Goal: Task Accomplishment & Management: Manage account settings

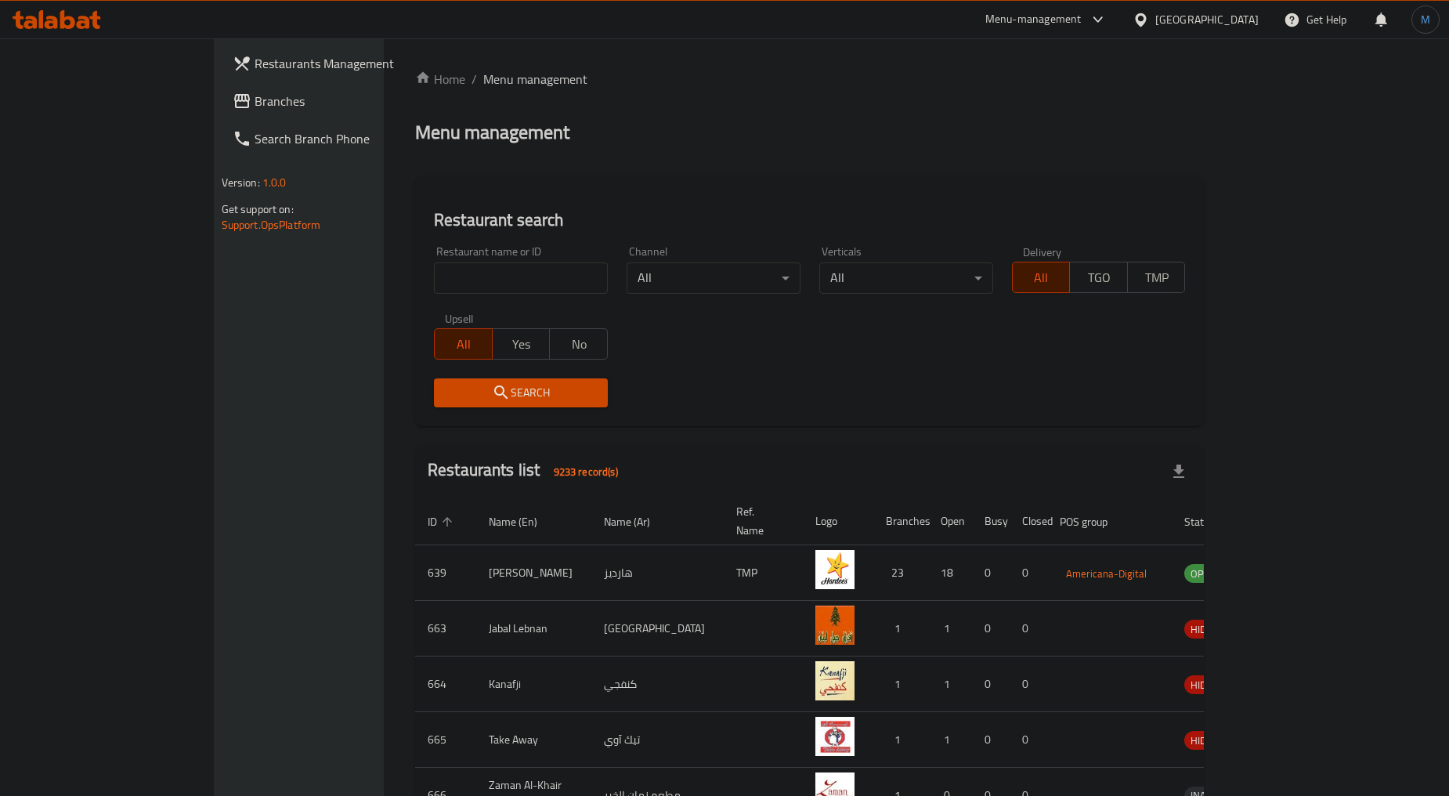
drag, startPoint x: 87, startPoint y: 99, endPoint x: 111, endPoint y: 102, distance: 24.4
click at [255, 99] on span "Branches" at bounding box center [349, 101] width 189 height 19
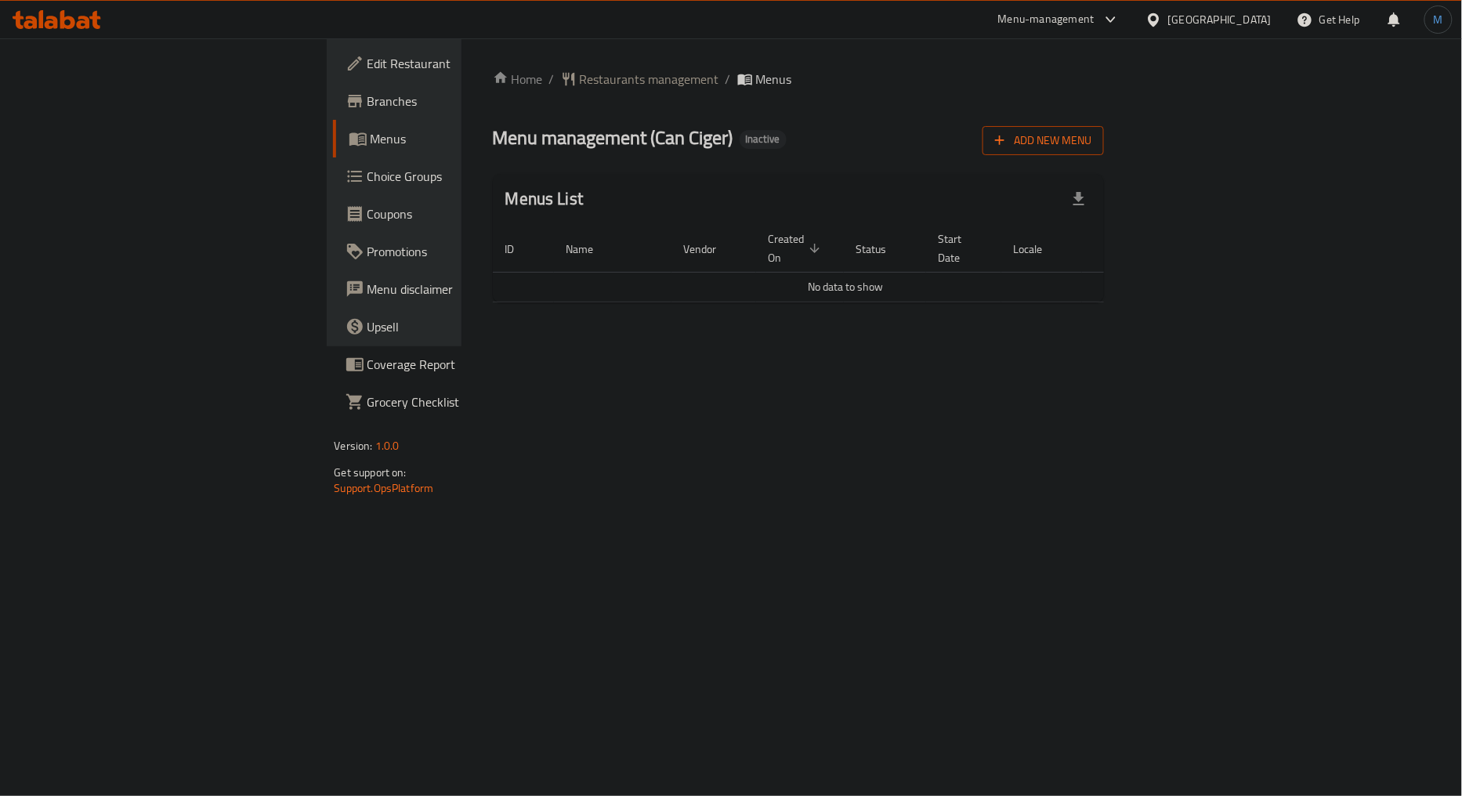
click at [1104, 150] on button "Add New Menu" at bounding box center [1042, 140] width 121 height 29
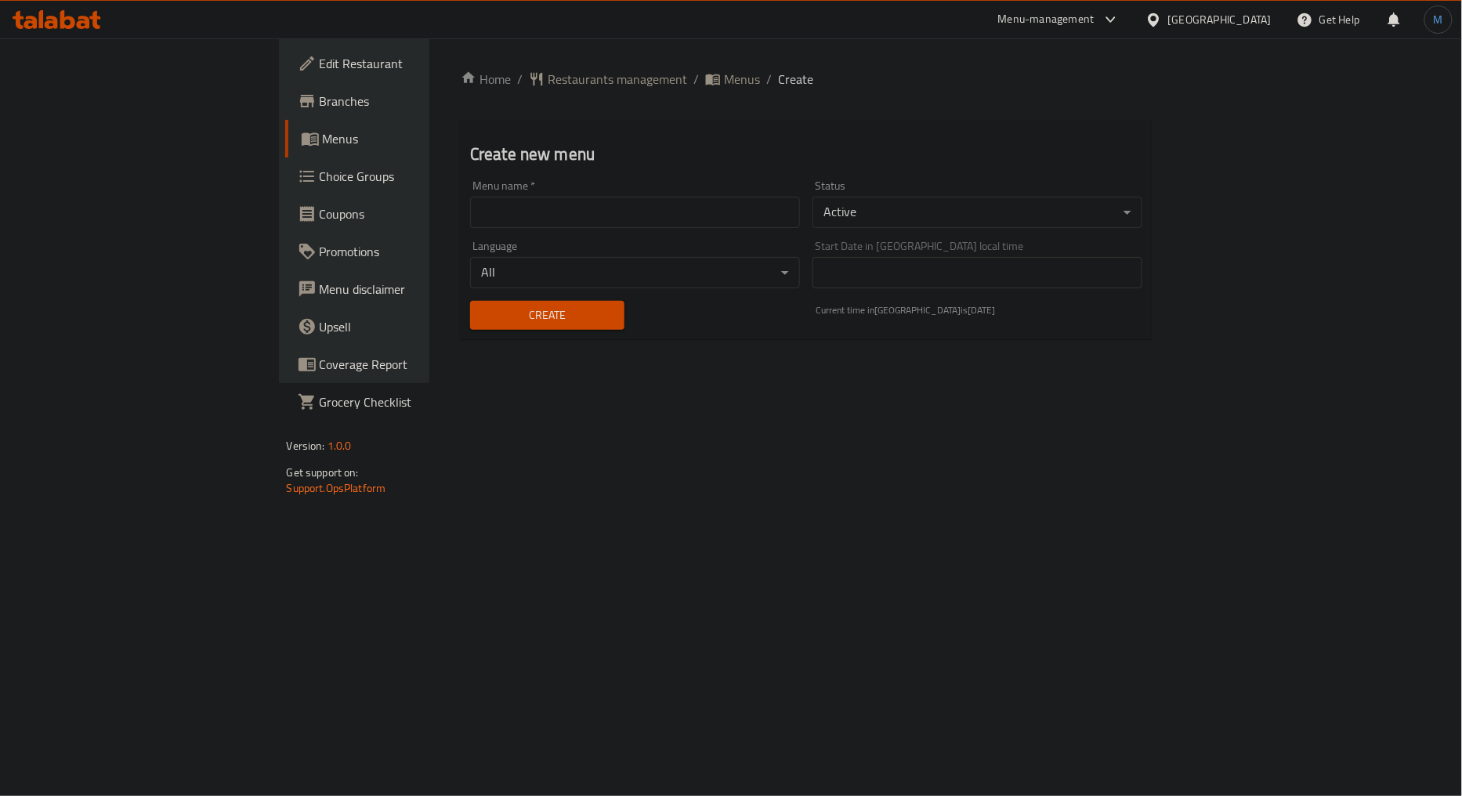
click at [591, 214] on input "text" at bounding box center [635, 212] width 330 height 31
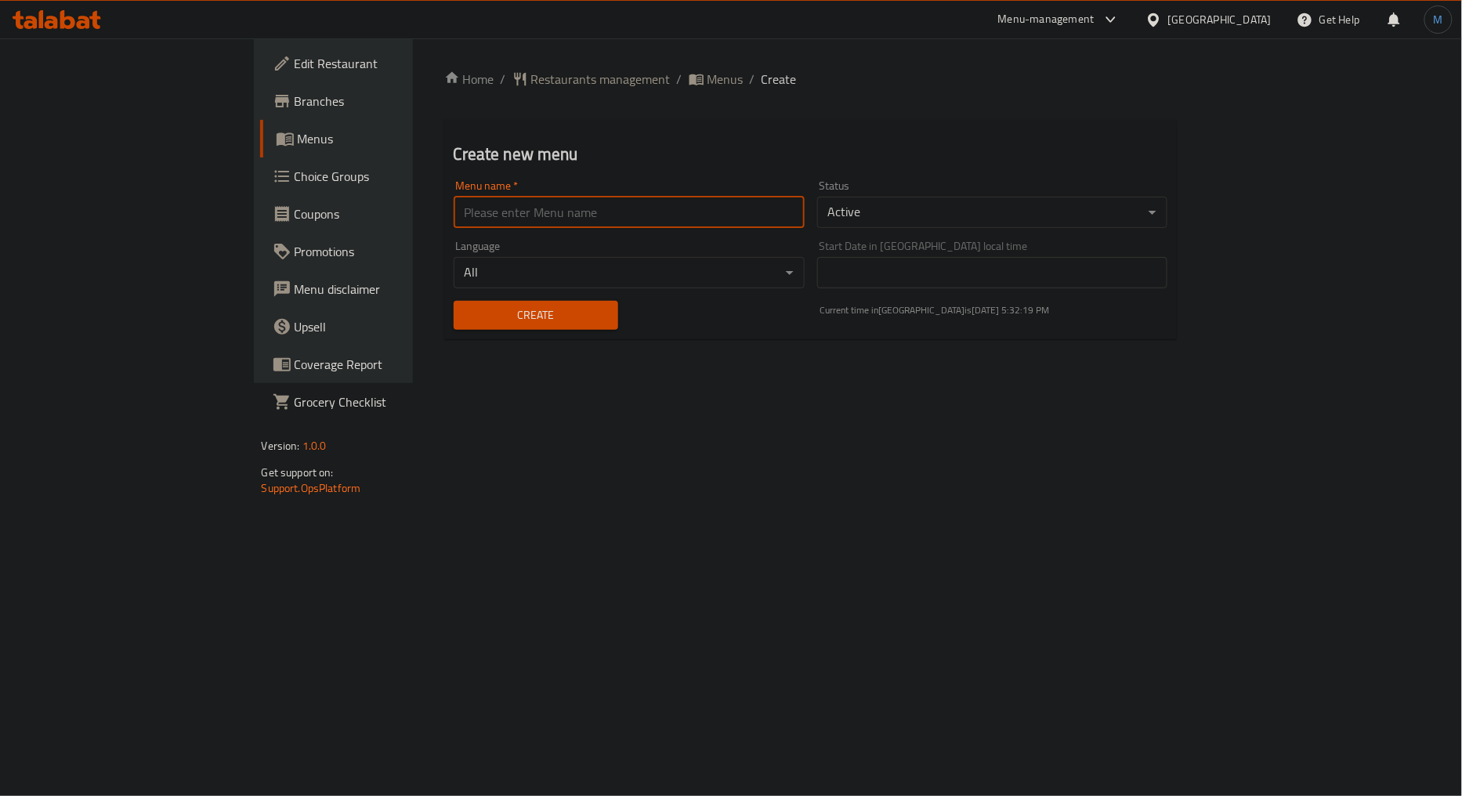
type input "1"
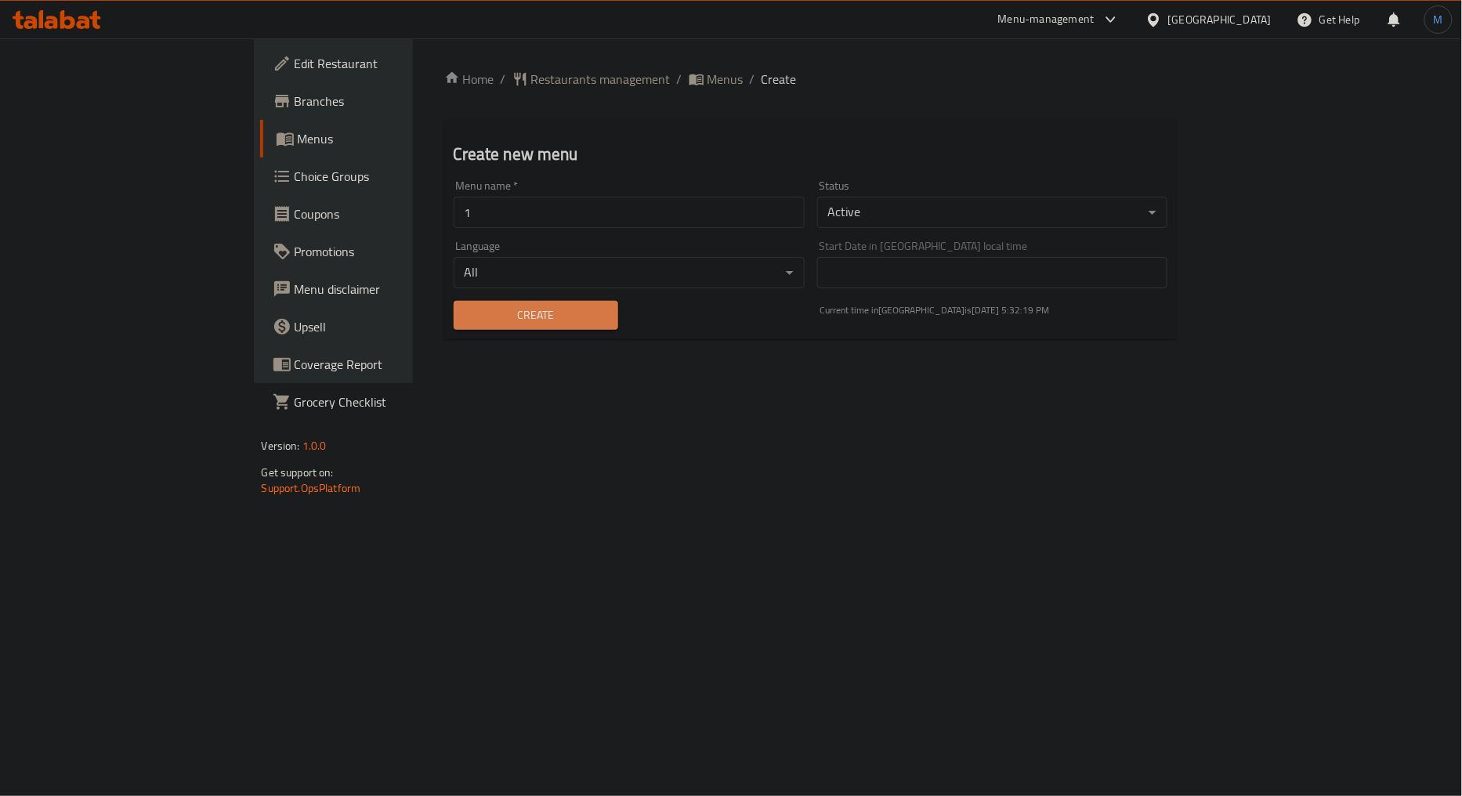
click at [466, 310] on span "Create" at bounding box center [535, 315] width 139 height 20
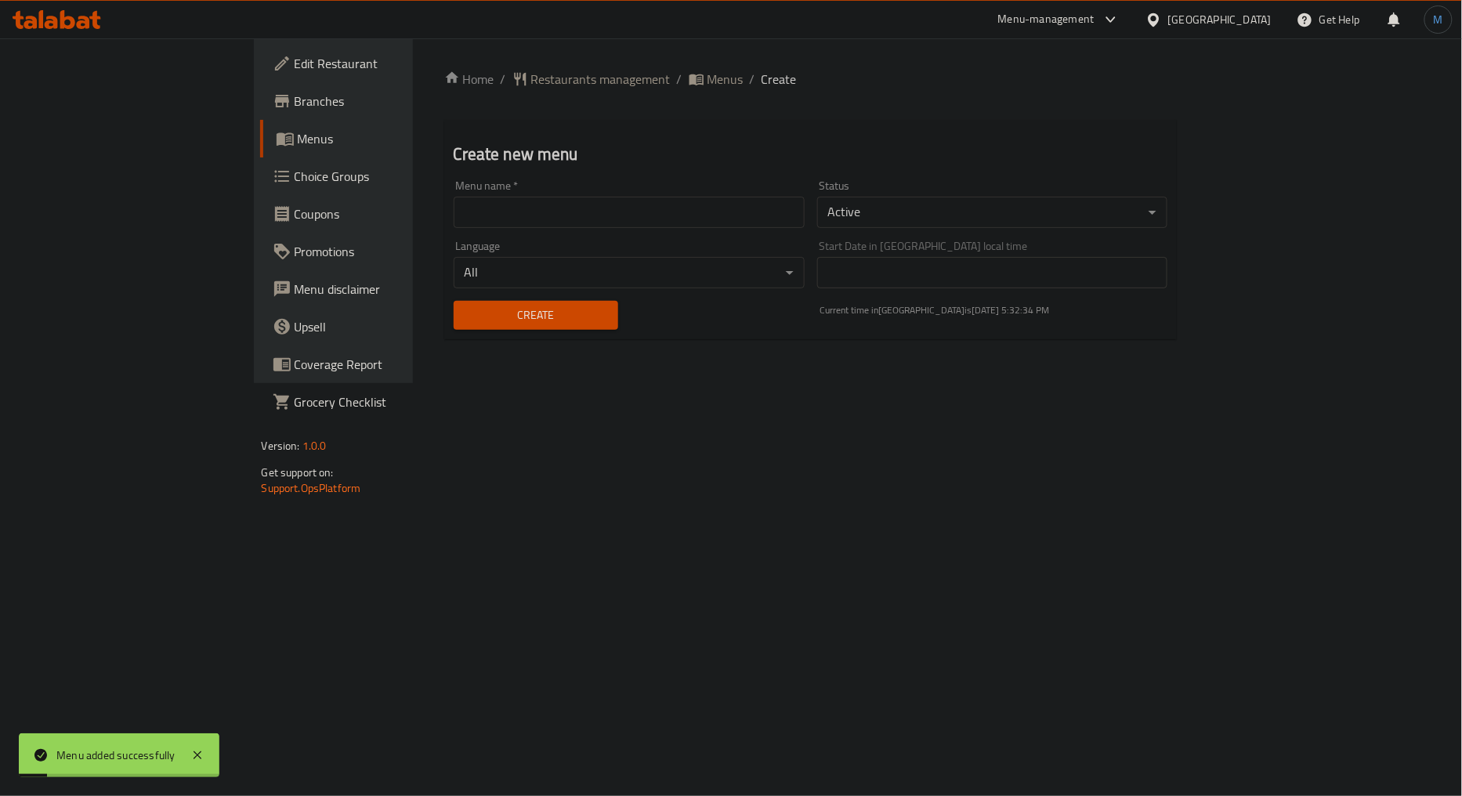
click at [575, 79] on ol "Home / Restaurants management / Menus / Create" at bounding box center [810, 79] width 733 height 19
click at [707, 74] on span "Menus" at bounding box center [725, 79] width 36 height 19
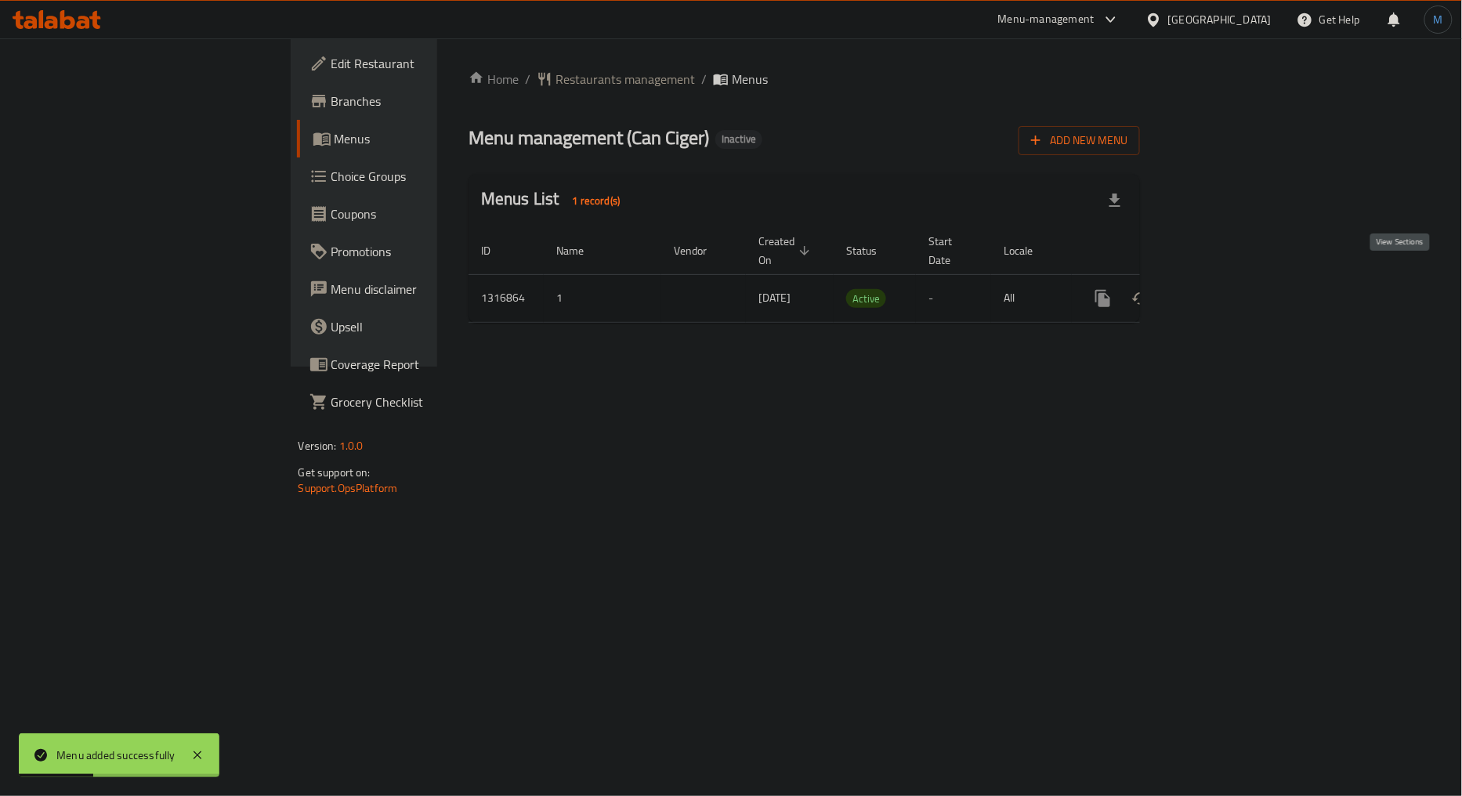
click at [1225, 289] on icon "enhanced table" at bounding box center [1215, 298] width 19 height 19
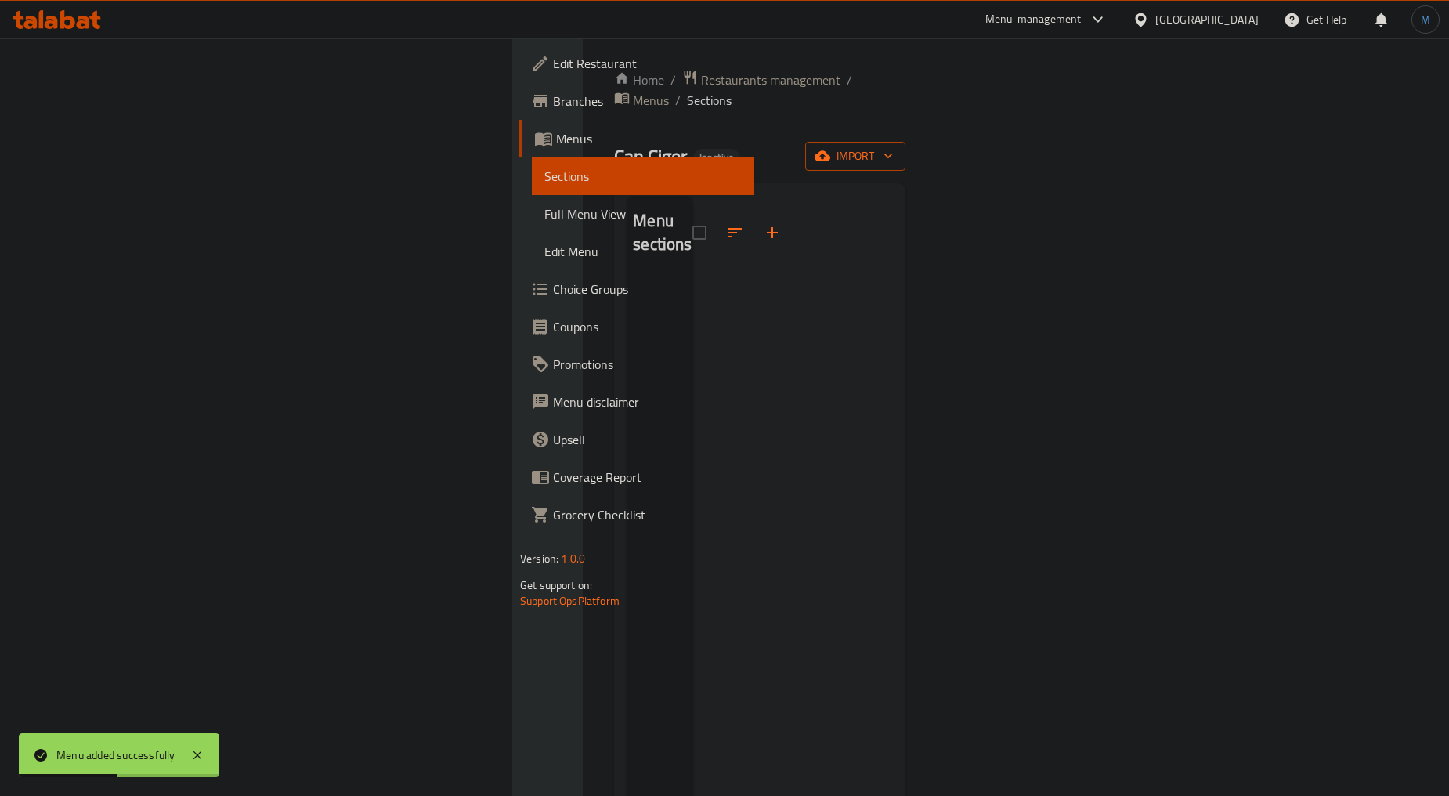
click at [893, 146] on span "import" at bounding box center [855, 156] width 75 height 20
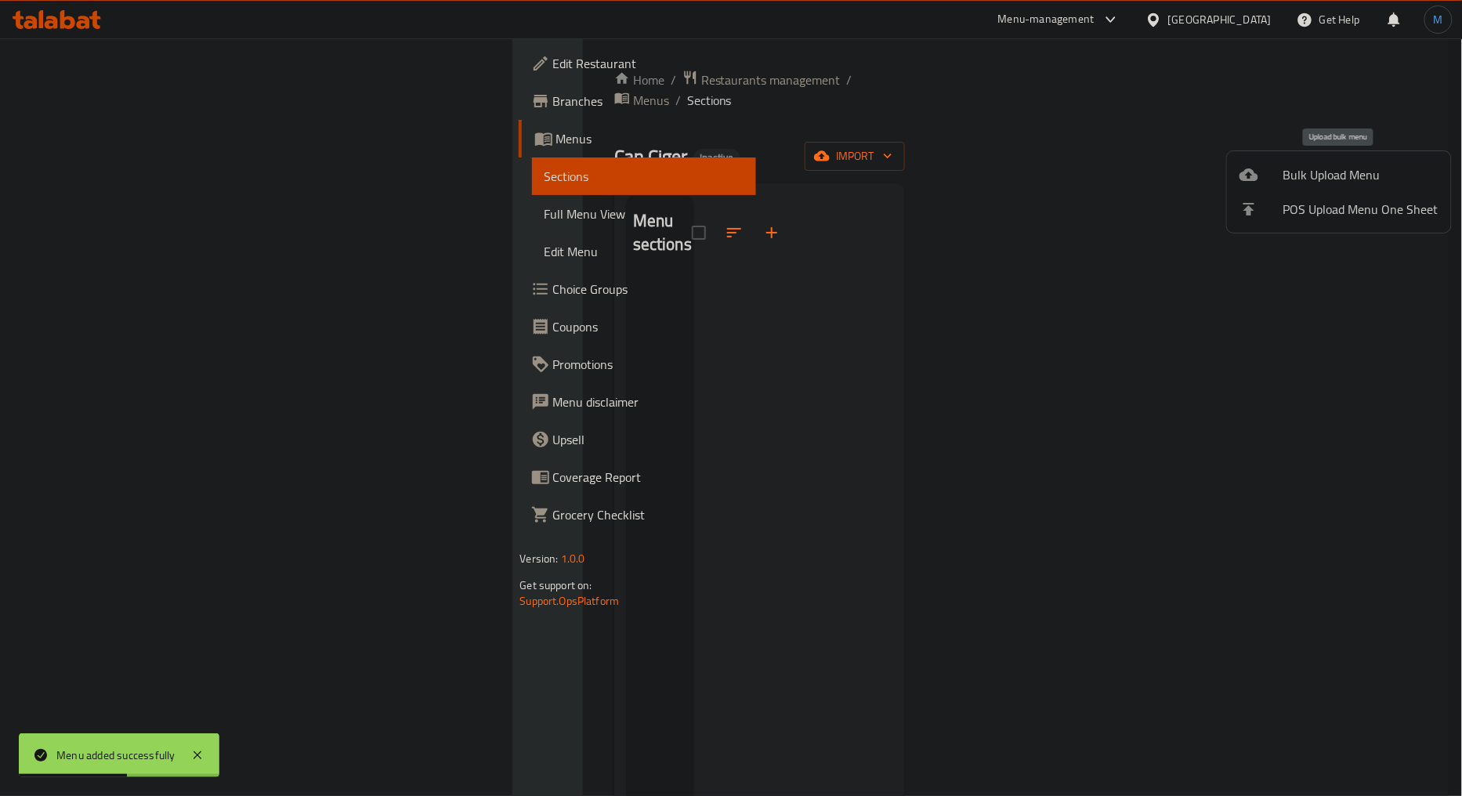
click at [1296, 172] on span "Bulk Upload Menu" at bounding box center [1360, 174] width 155 height 19
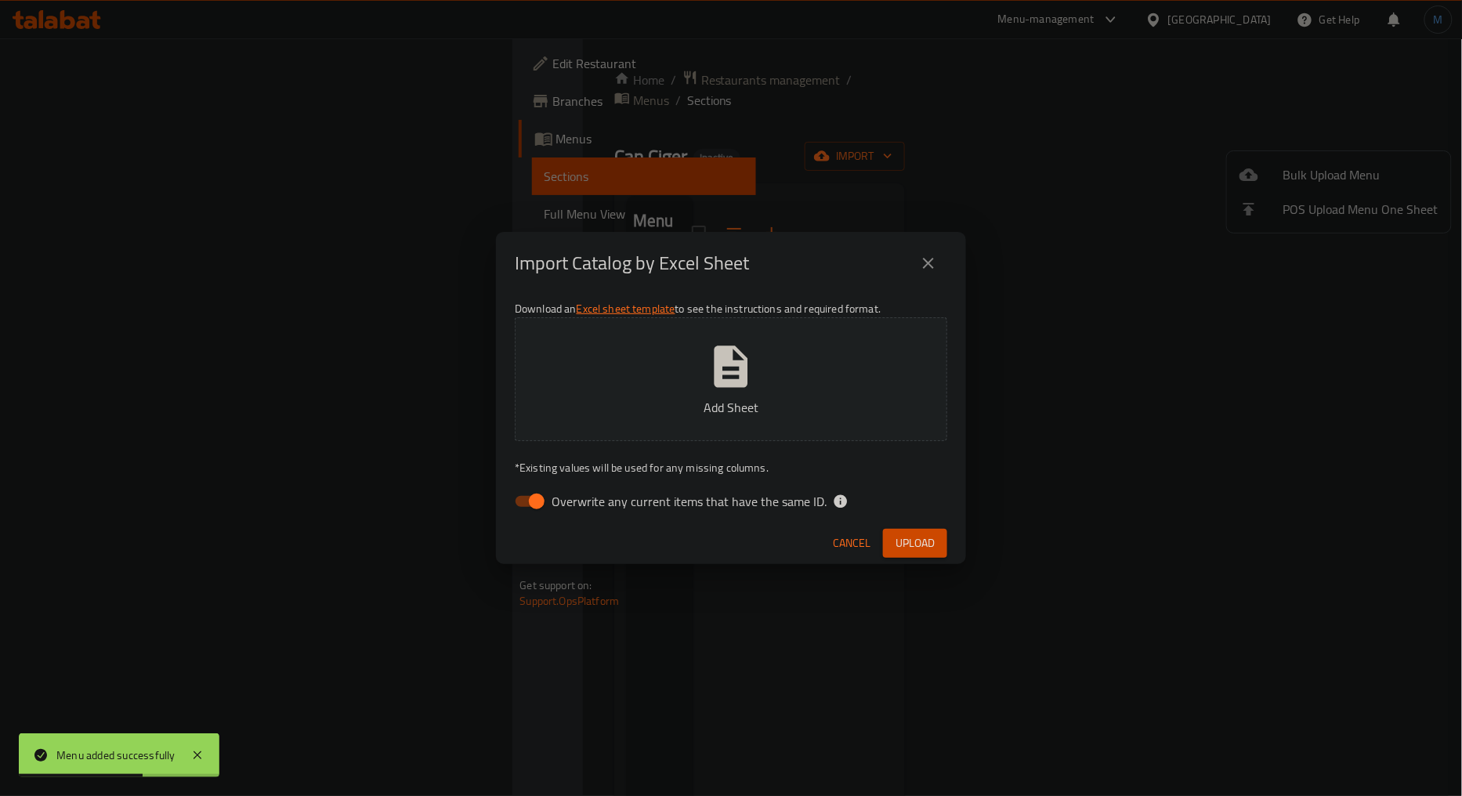
click at [574, 511] on span "Overwrite any current items that have the same ID." at bounding box center [688, 501] width 275 height 19
click at [574, 511] on input "Overwrite any current items that have the same ID." at bounding box center [536, 501] width 89 height 30
checkbox input "false"
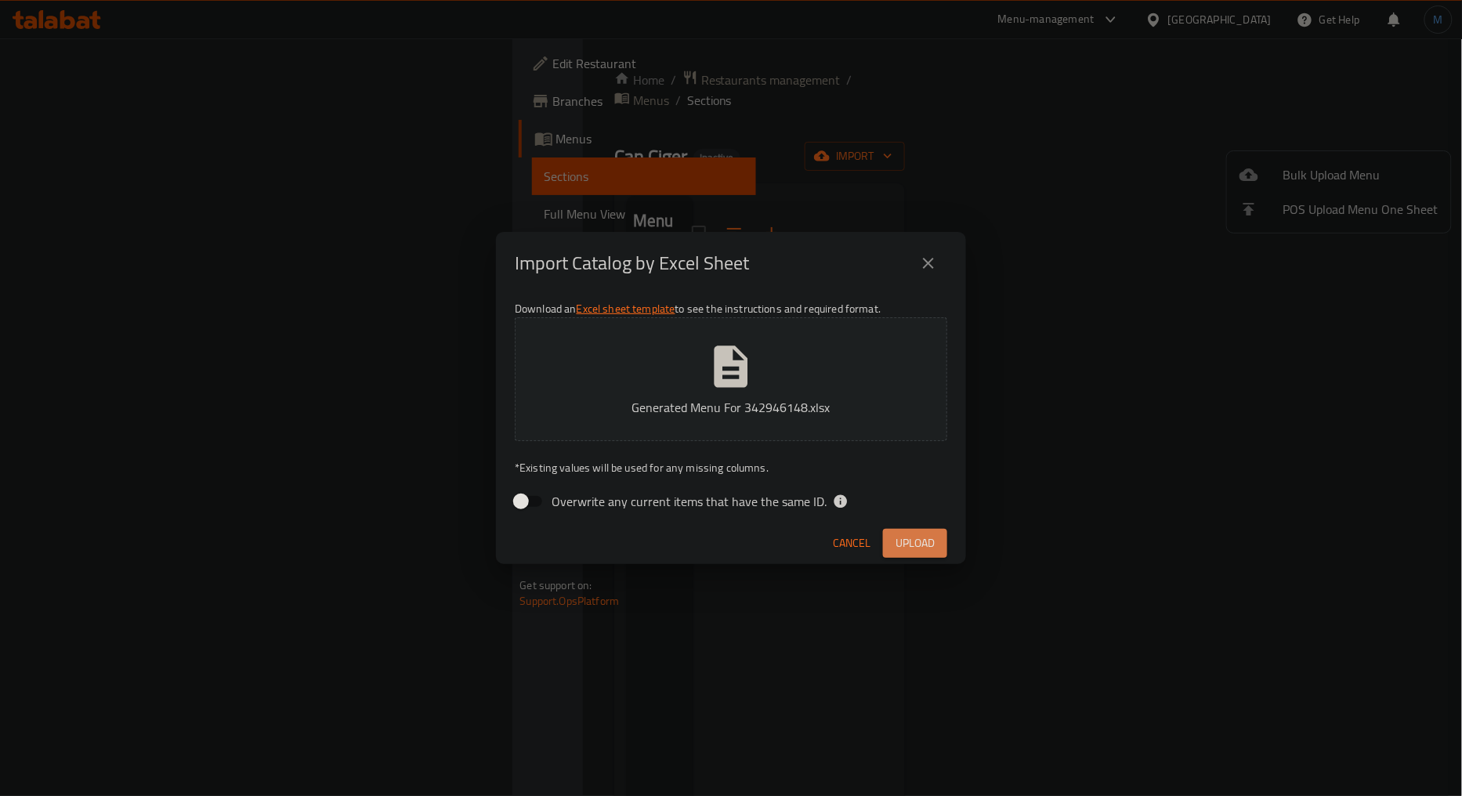
click at [914, 536] on span "Upload" at bounding box center [914, 543] width 39 height 20
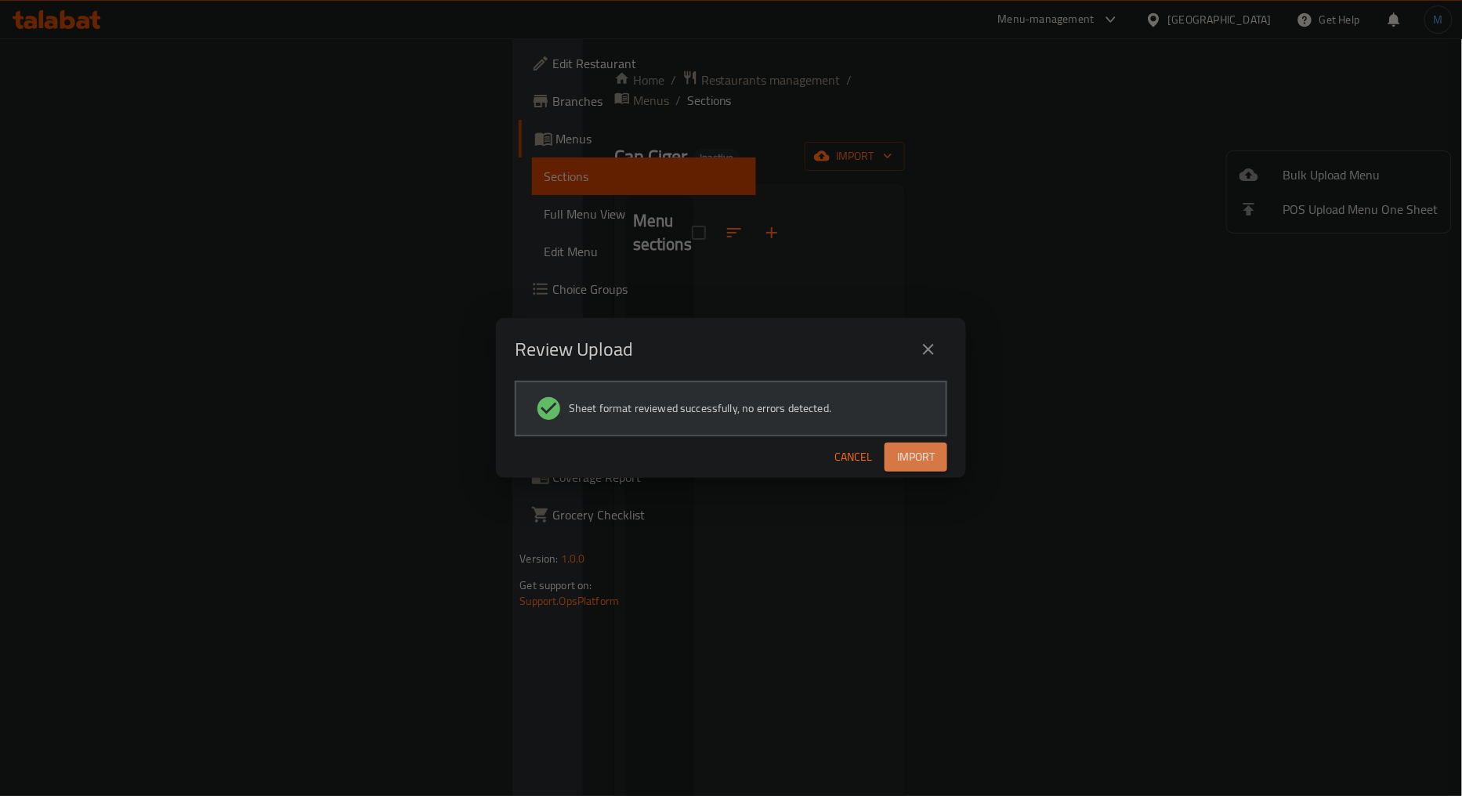
click at [906, 450] on span "Import" at bounding box center [916, 457] width 38 height 20
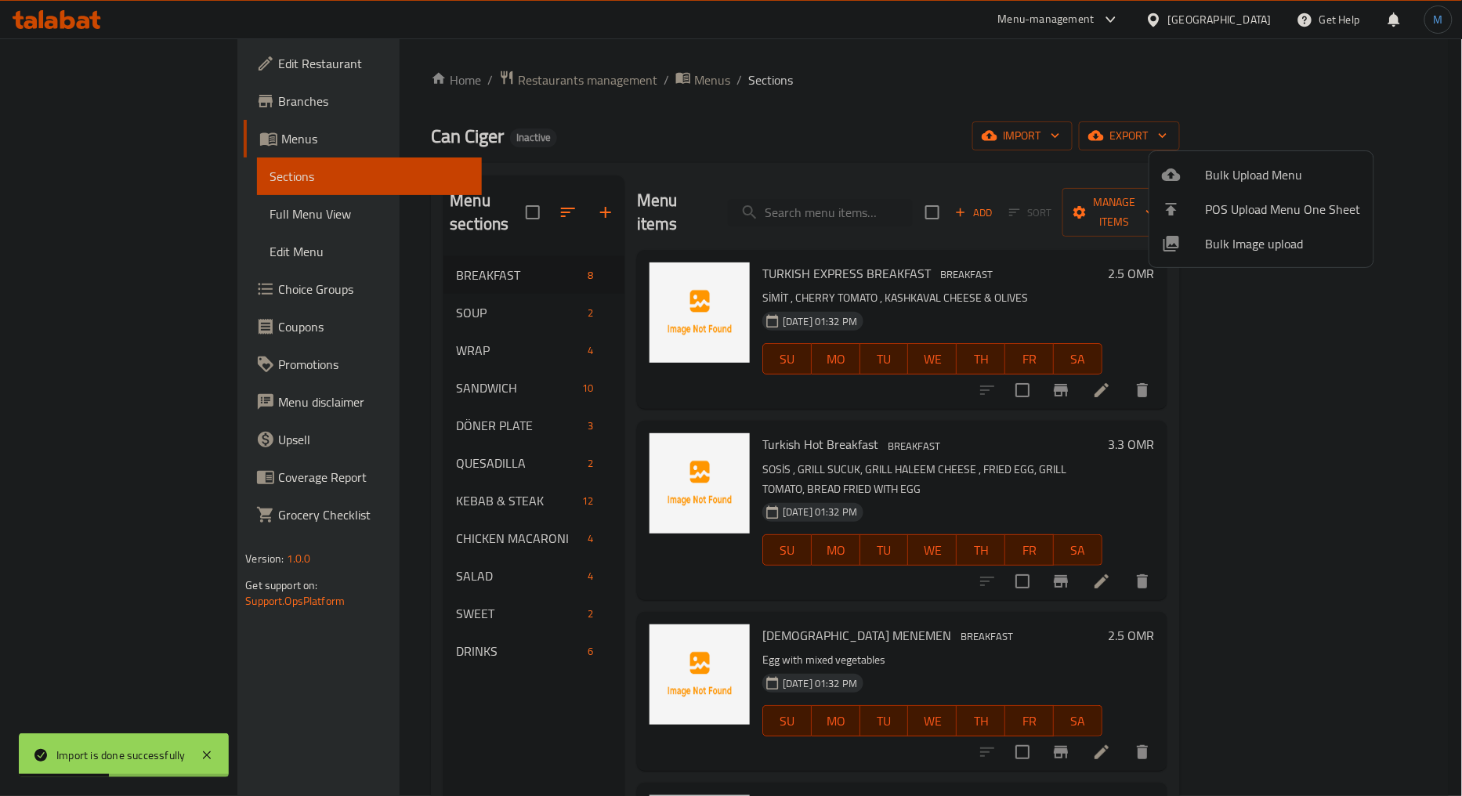
click at [887, 97] on div at bounding box center [731, 398] width 1462 height 796
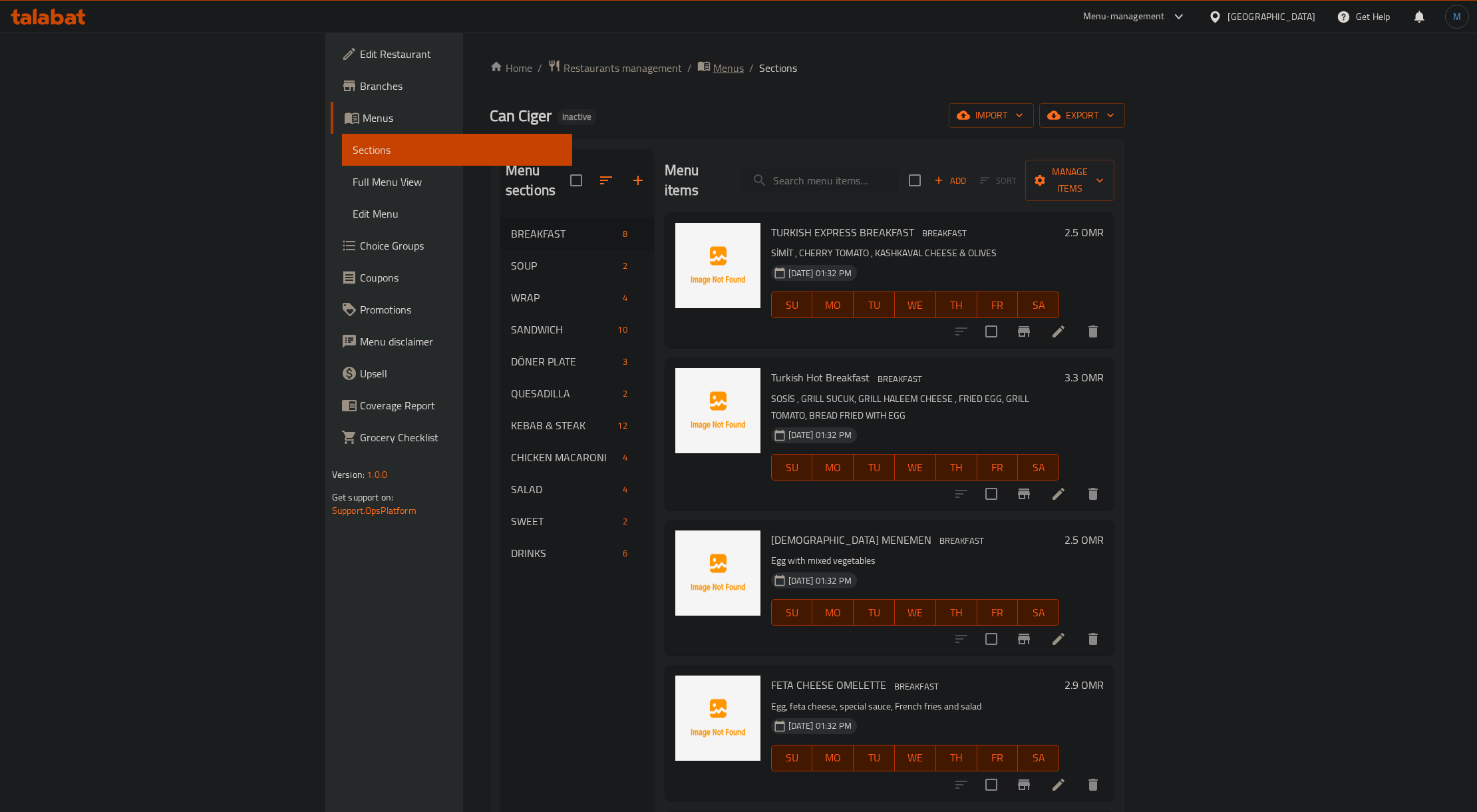
click at [713, 62] on span "Menus" at bounding box center [729, 67] width 31 height 16
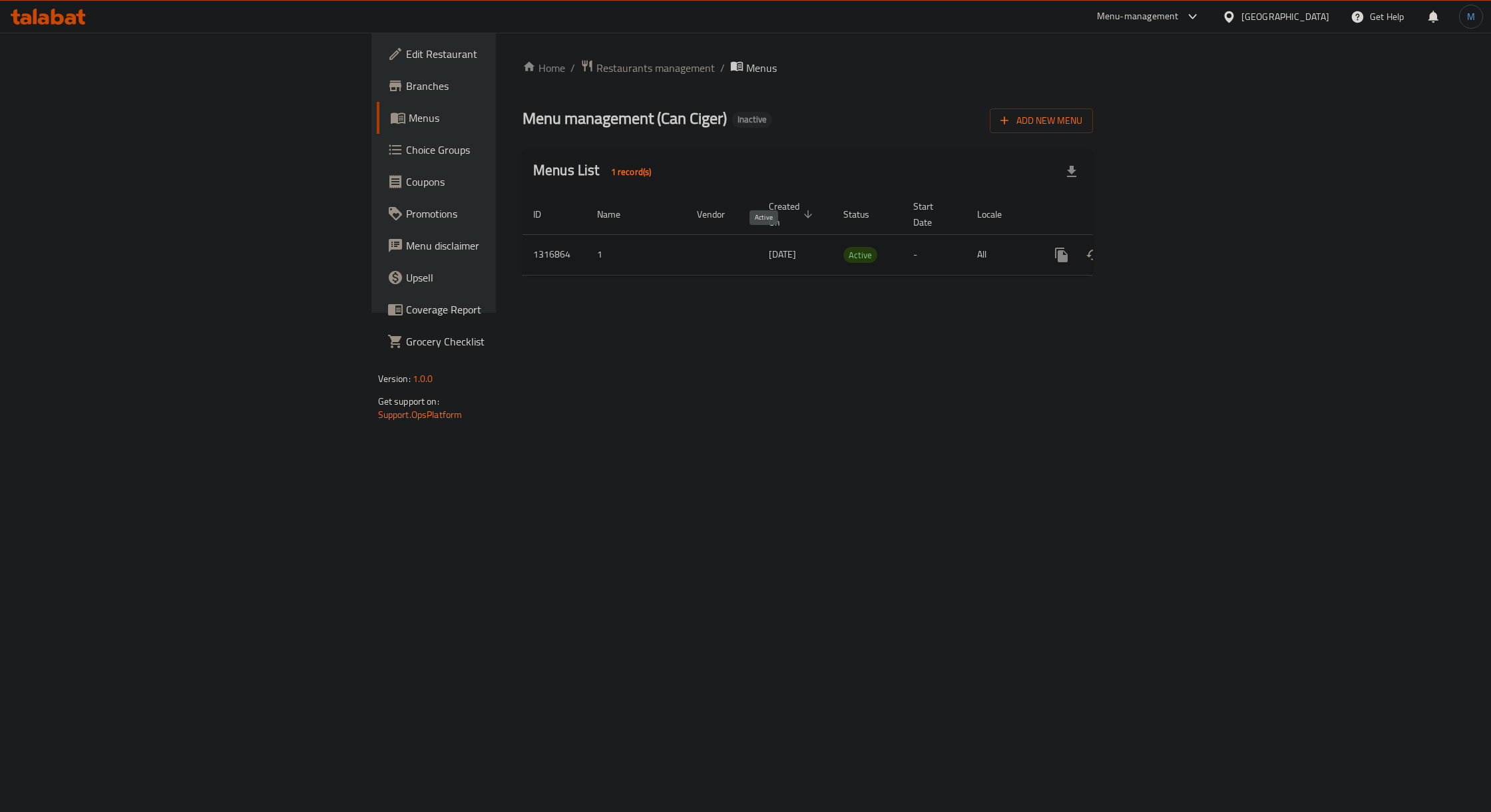
click at [843, 248] on span "Active" at bounding box center [860, 255] width 34 height 15
click at [406, 82] on span "Branches" at bounding box center [508, 86] width 204 height 16
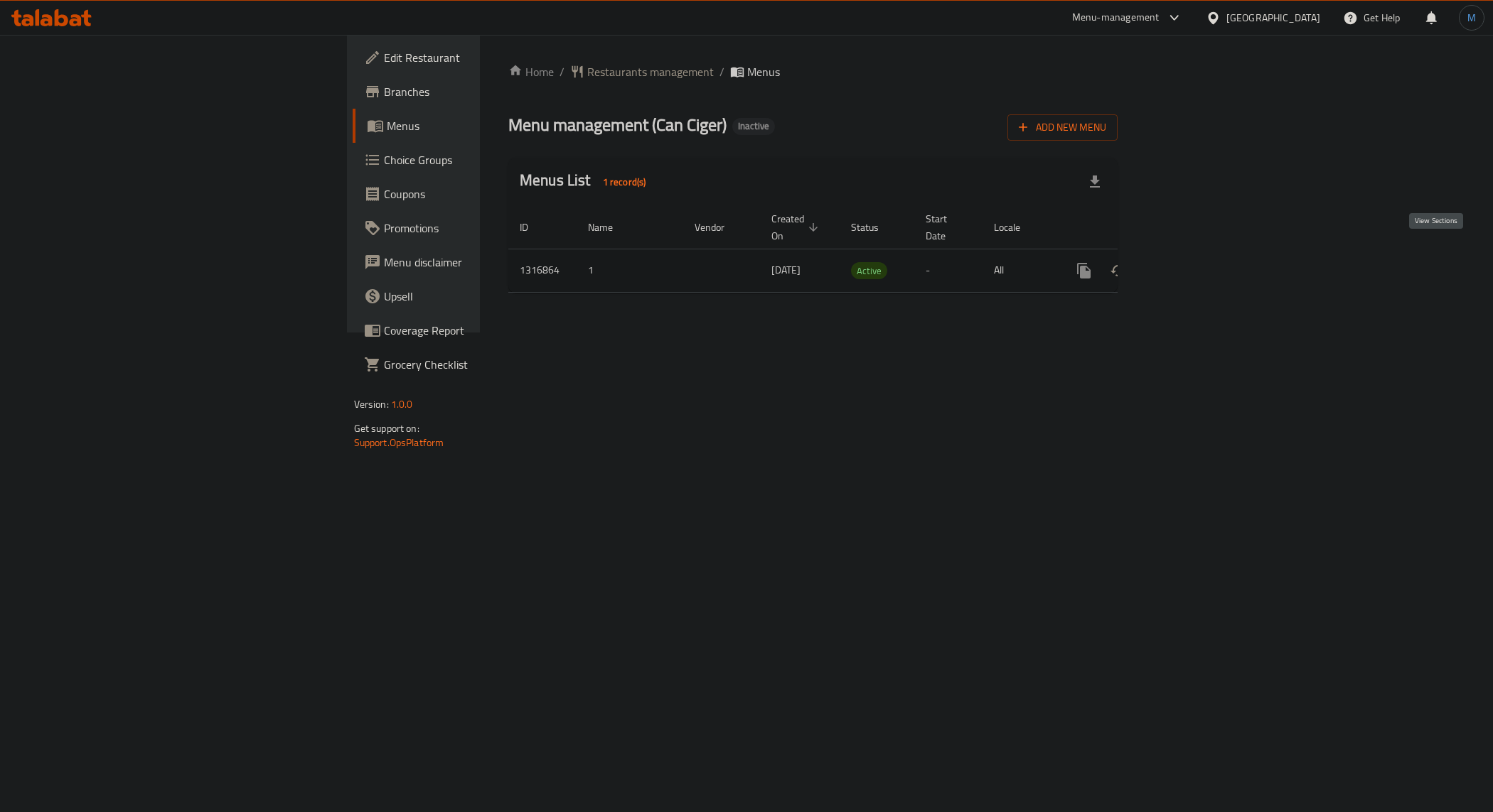
click at [1195, 262] on icon "enhanced table" at bounding box center [1186, 270] width 17 height 17
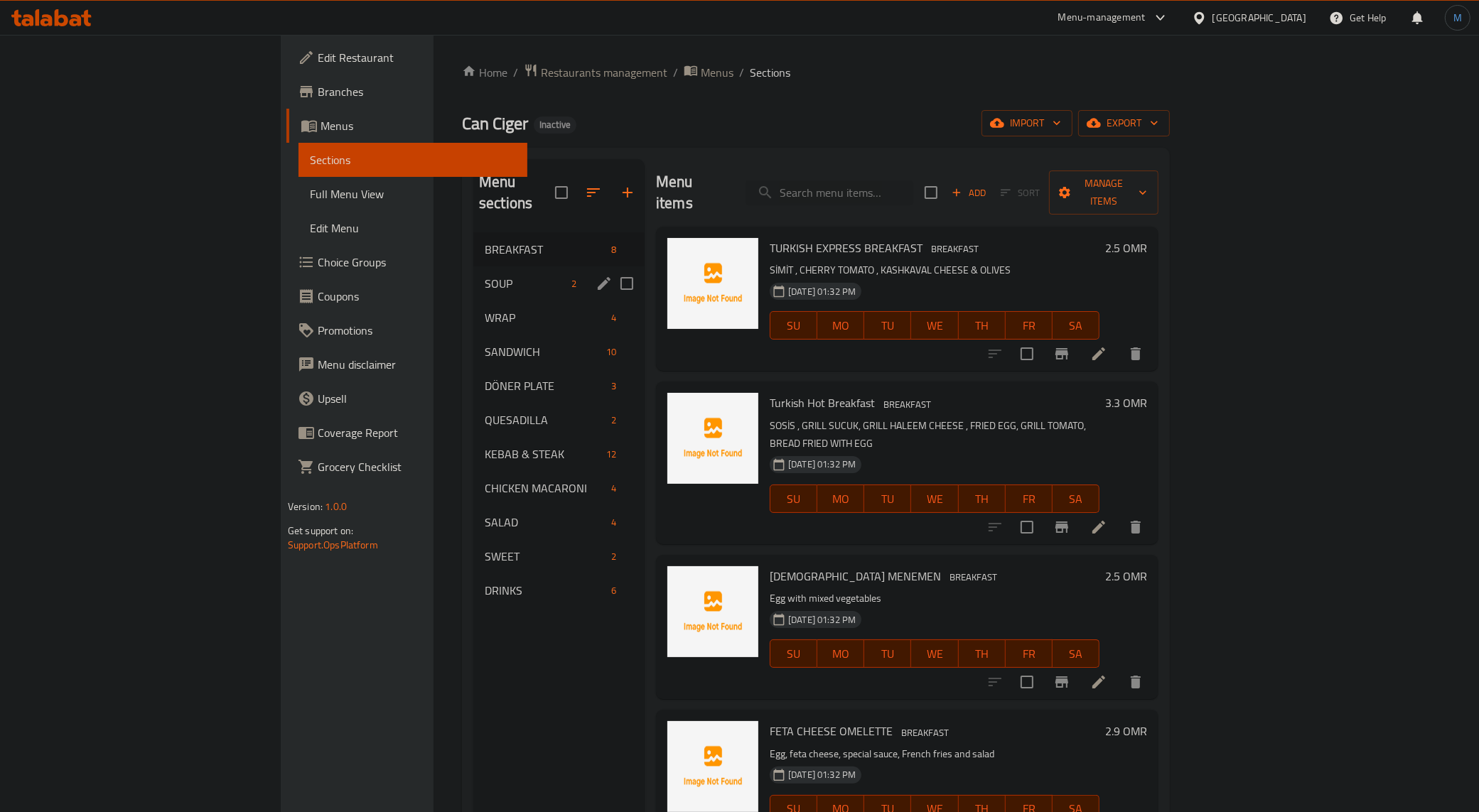
click at [474, 271] on div "SOUP 2" at bounding box center [559, 284] width 171 height 34
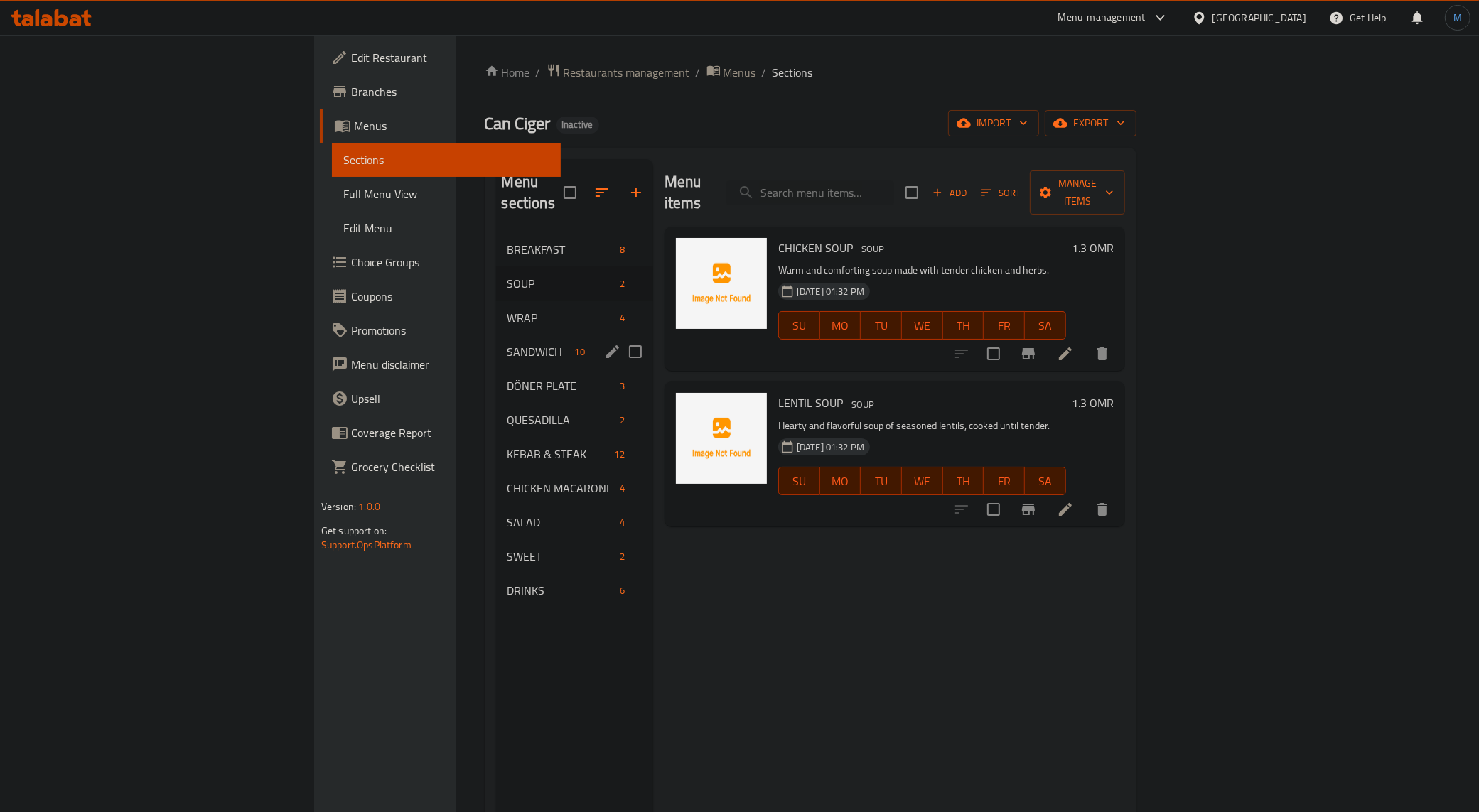
click at [496, 343] on div "SANDWICH 10" at bounding box center [574, 352] width 157 height 34
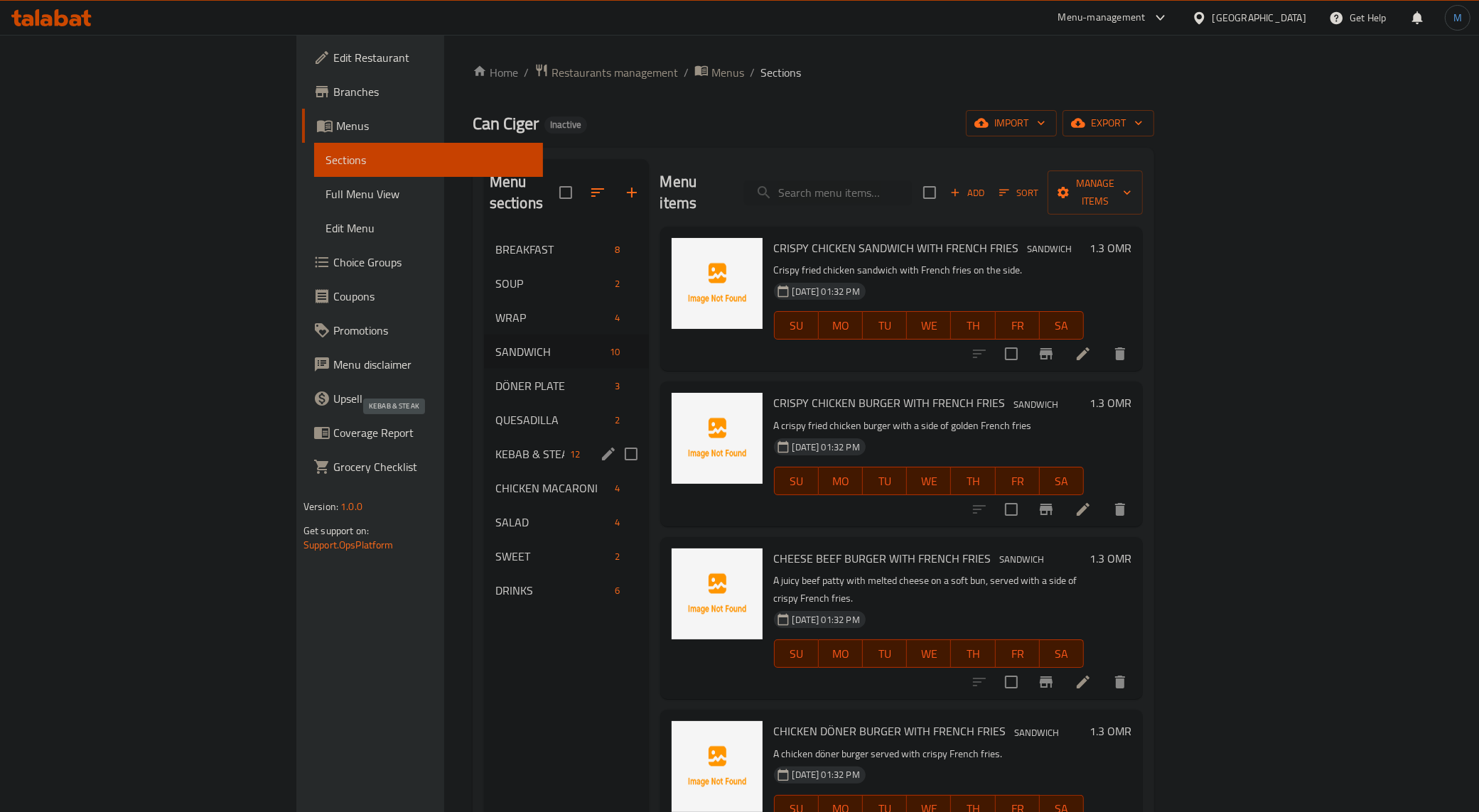
click at [495, 445] on span "KEBAB & STEAK" at bounding box center [530, 454] width 70 height 17
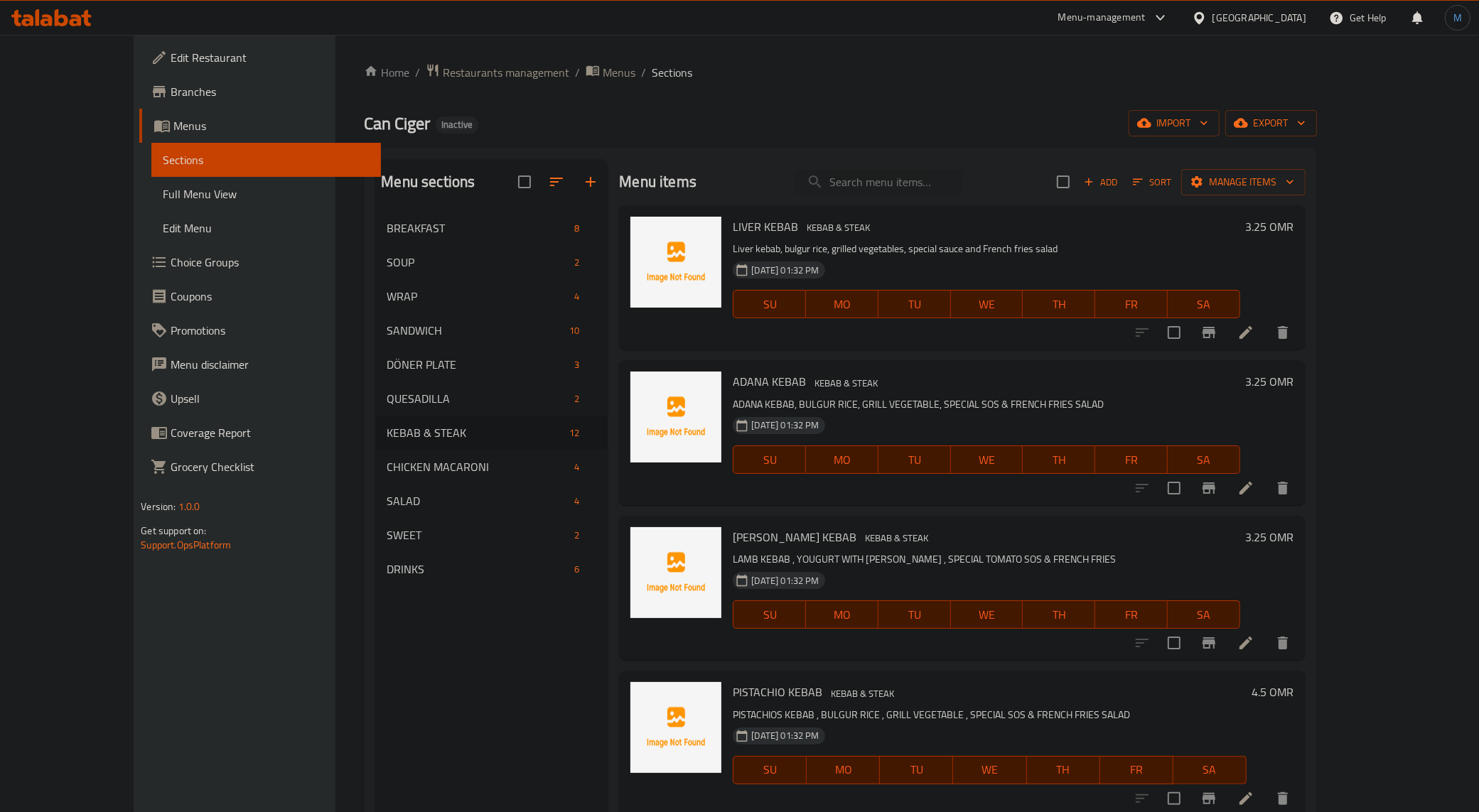
click at [211, 102] on link "Branches" at bounding box center [260, 92] width 241 height 34
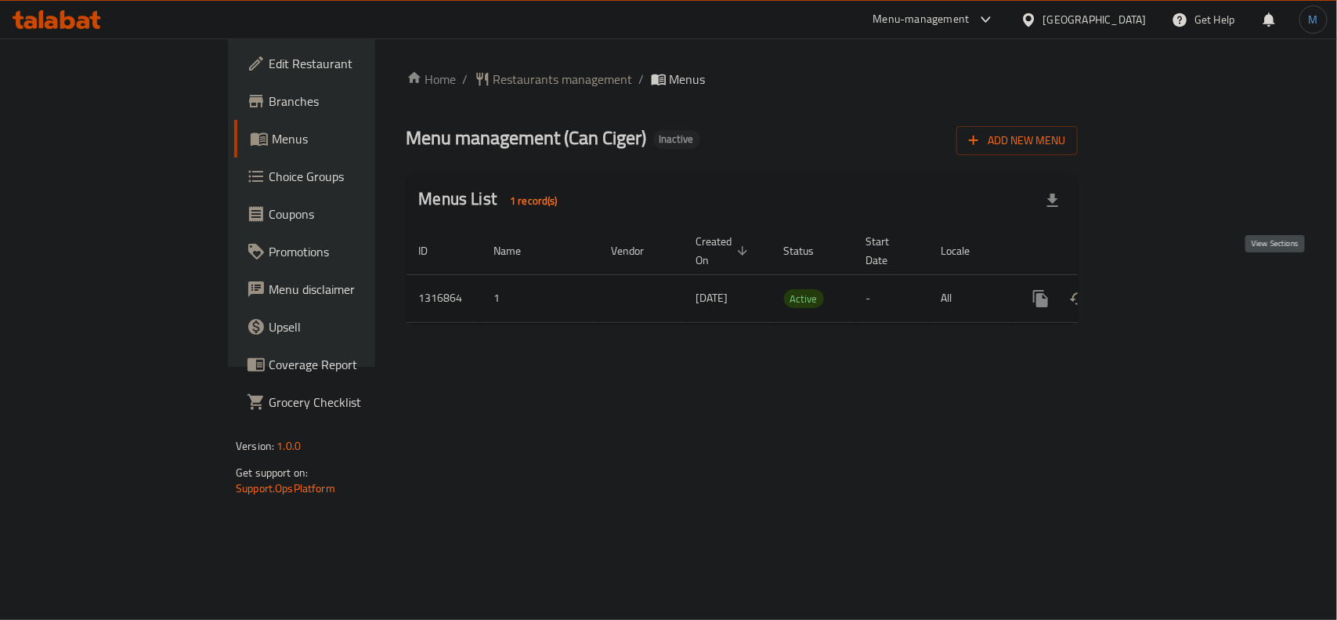
click at [1163, 289] on icon "enhanced table" at bounding box center [1153, 298] width 19 height 19
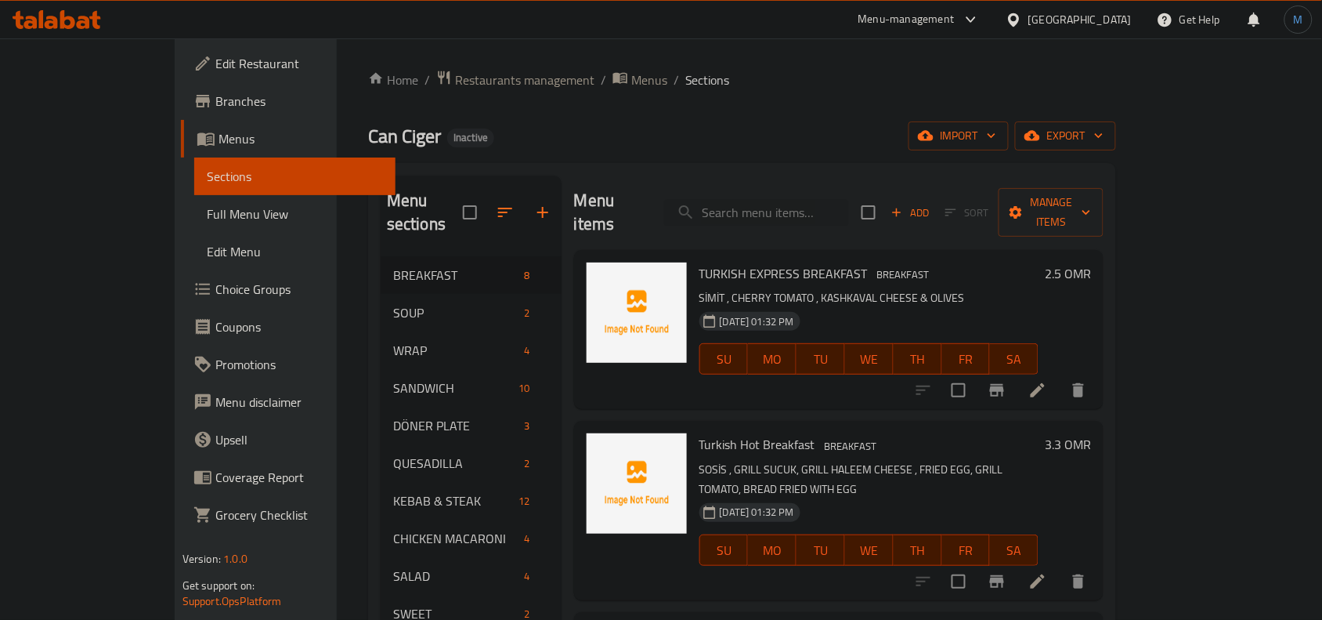
click at [207, 208] on span "Full Menu View" at bounding box center [295, 213] width 176 height 19
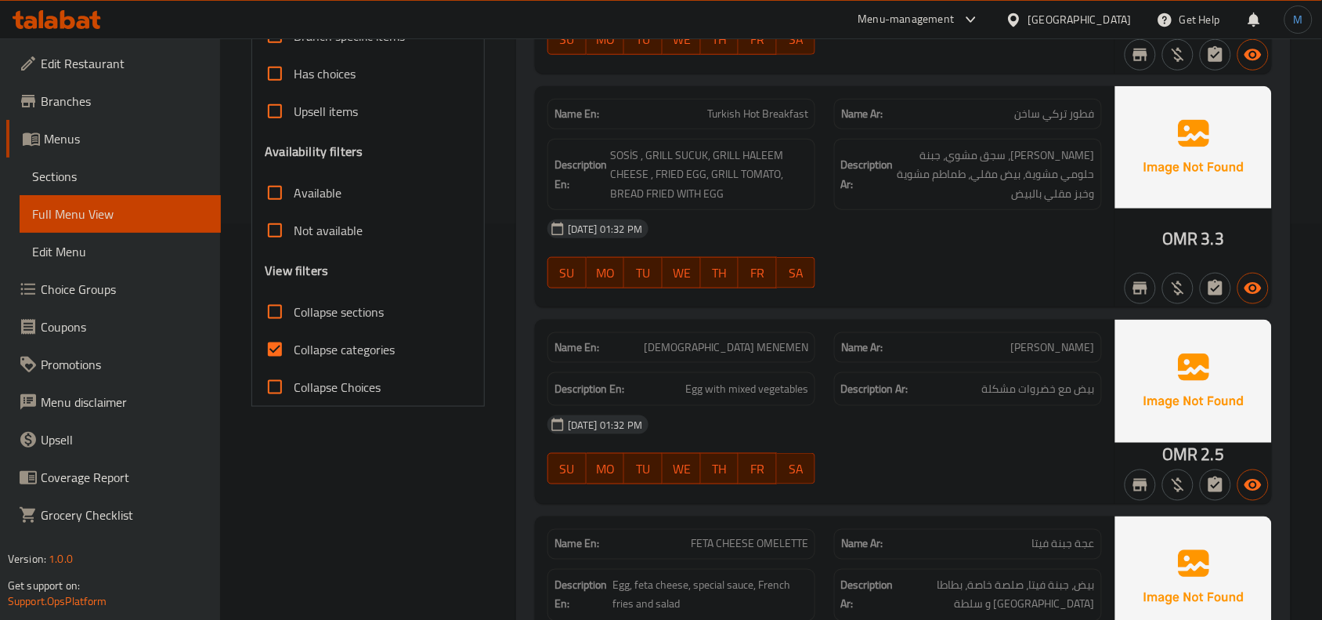
scroll to position [587, 0]
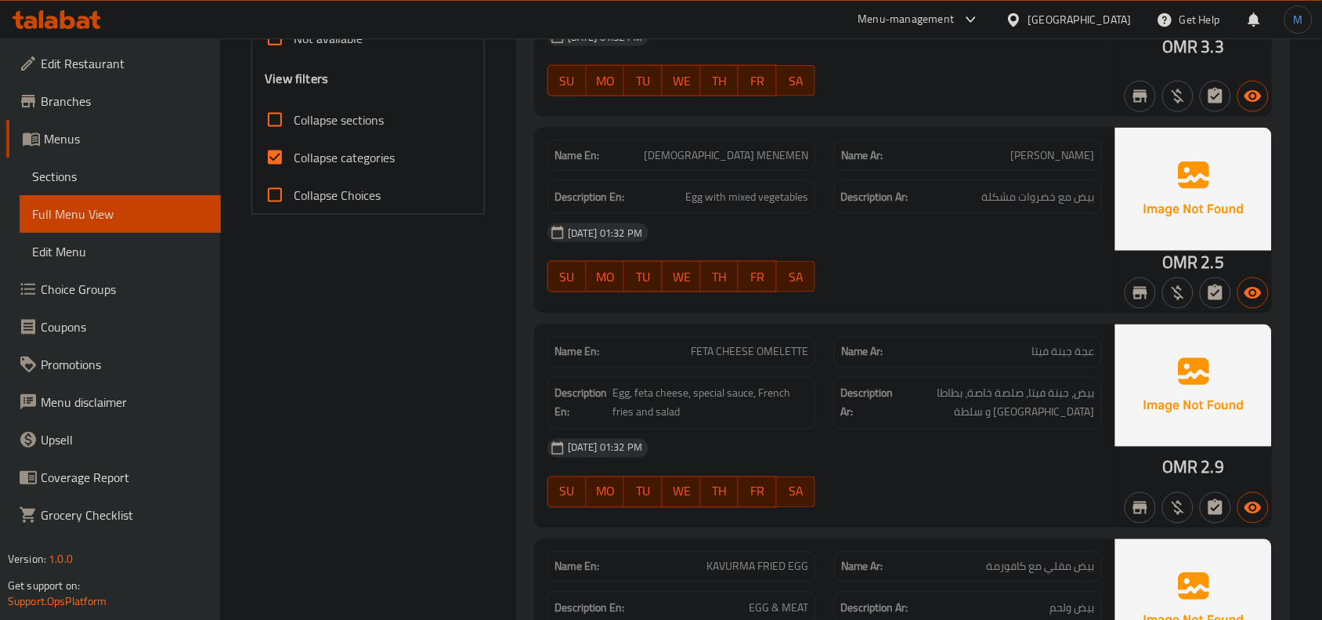
click at [339, 157] on span "Collapse categories" at bounding box center [344, 157] width 101 height 19
click at [294, 157] on input "Collapse categories" at bounding box center [275, 158] width 38 height 38
checkbox input "false"
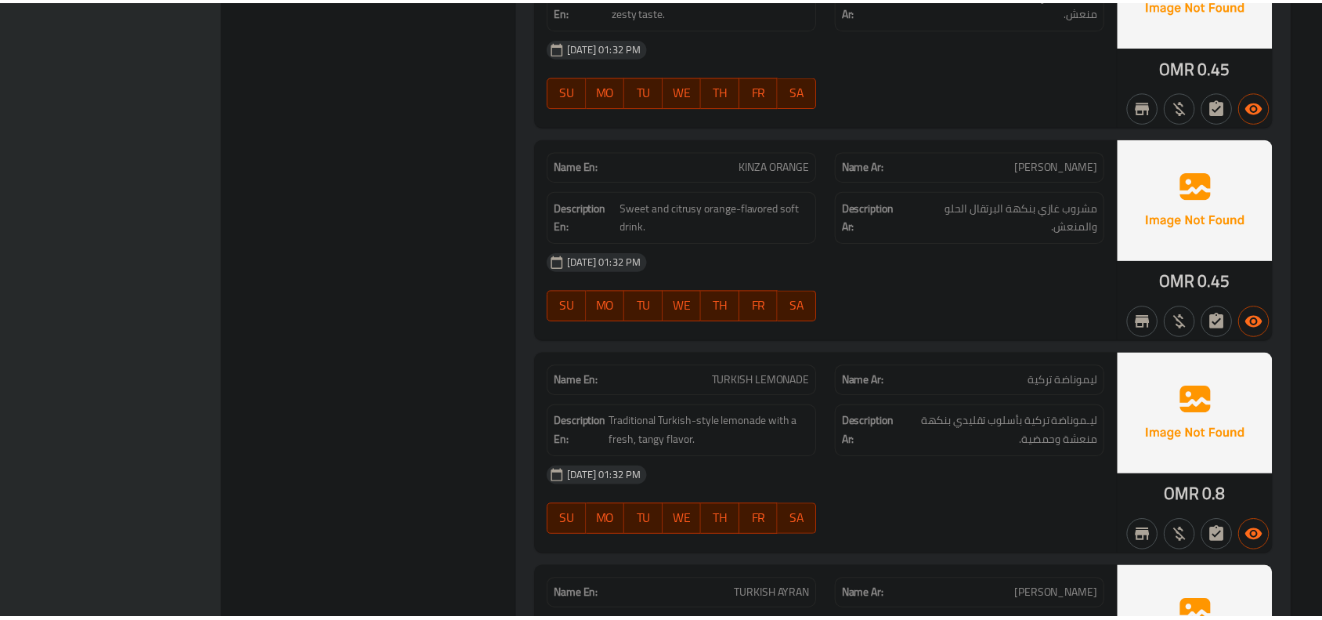
scroll to position [13252, 0]
